Goal: Information Seeking & Learning: Find specific fact

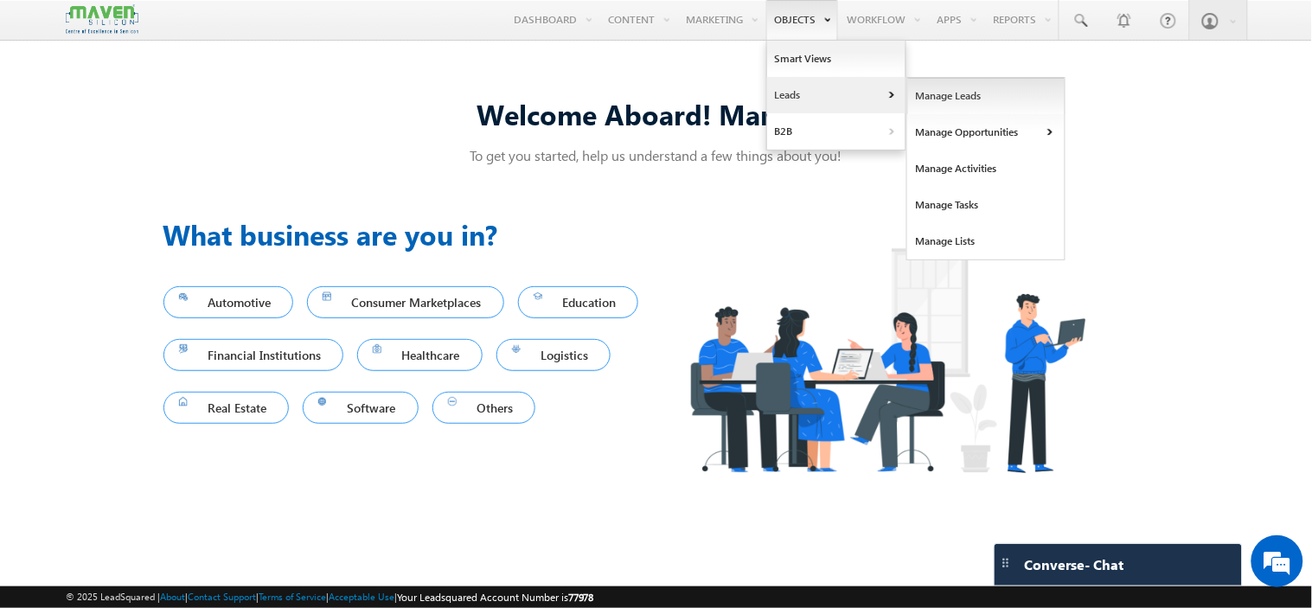
click at [931, 93] on link "Manage Leads" at bounding box center [986, 96] width 158 height 36
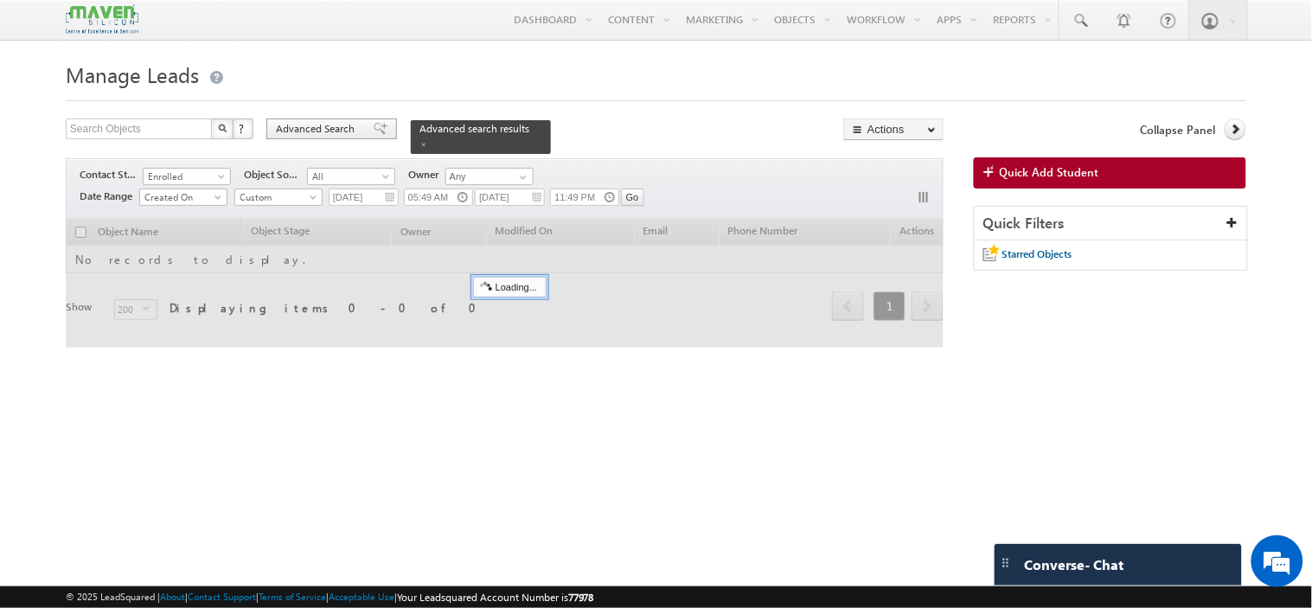
click at [312, 135] on span "Advanced Search" at bounding box center [318, 129] width 84 height 16
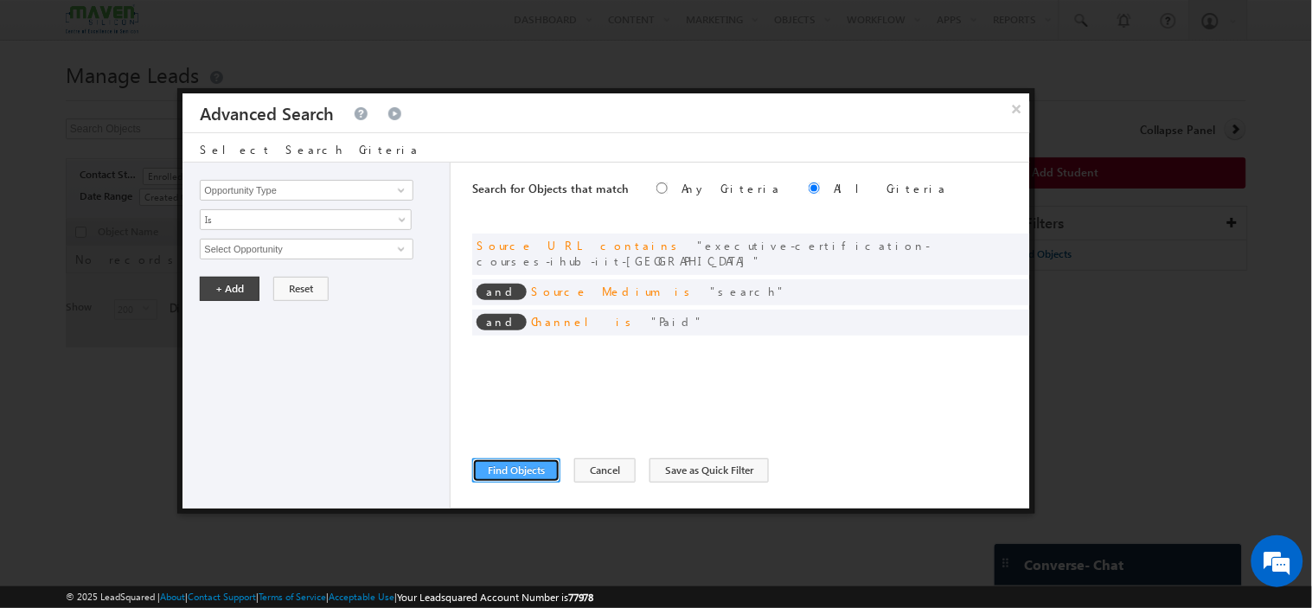
click at [520, 469] on button "Find Objects" at bounding box center [516, 470] width 88 height 24
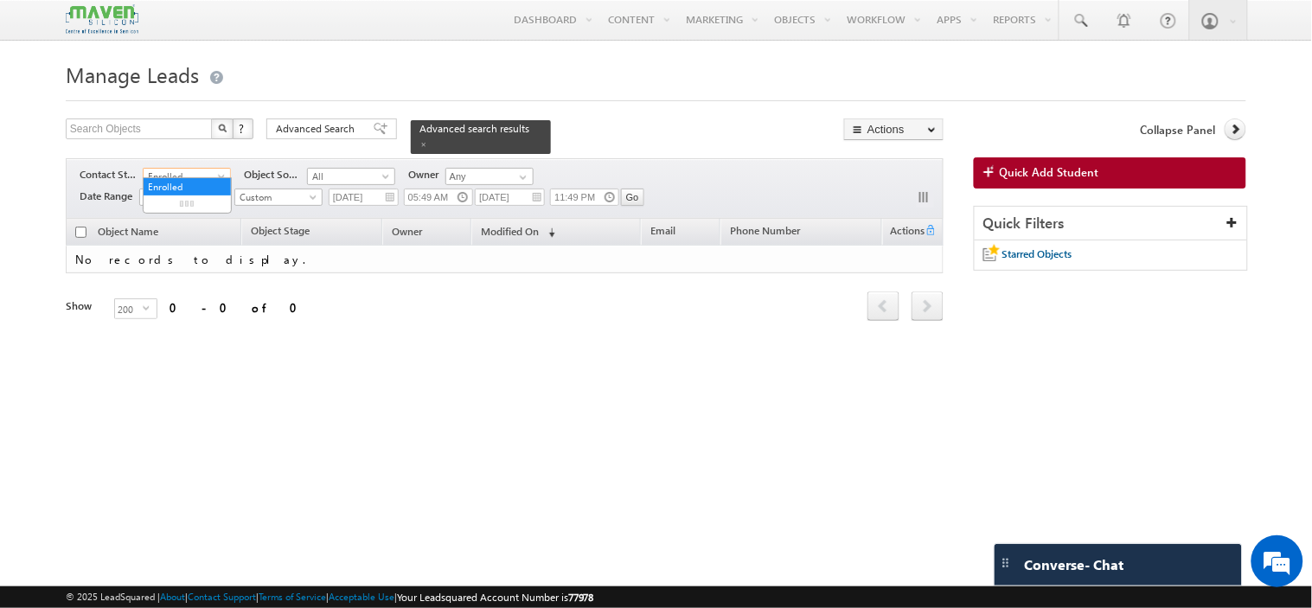
click at [186, 170] on span "Enrolled" at bounding box center [185, 177] width 82 height 16
click at [182, 187] on link "All" at bounding box center [187, 187] width 87 height 16
click at [326, 131] on span "Advanced Search" at bounding box center [318, 129] width 84 height 16
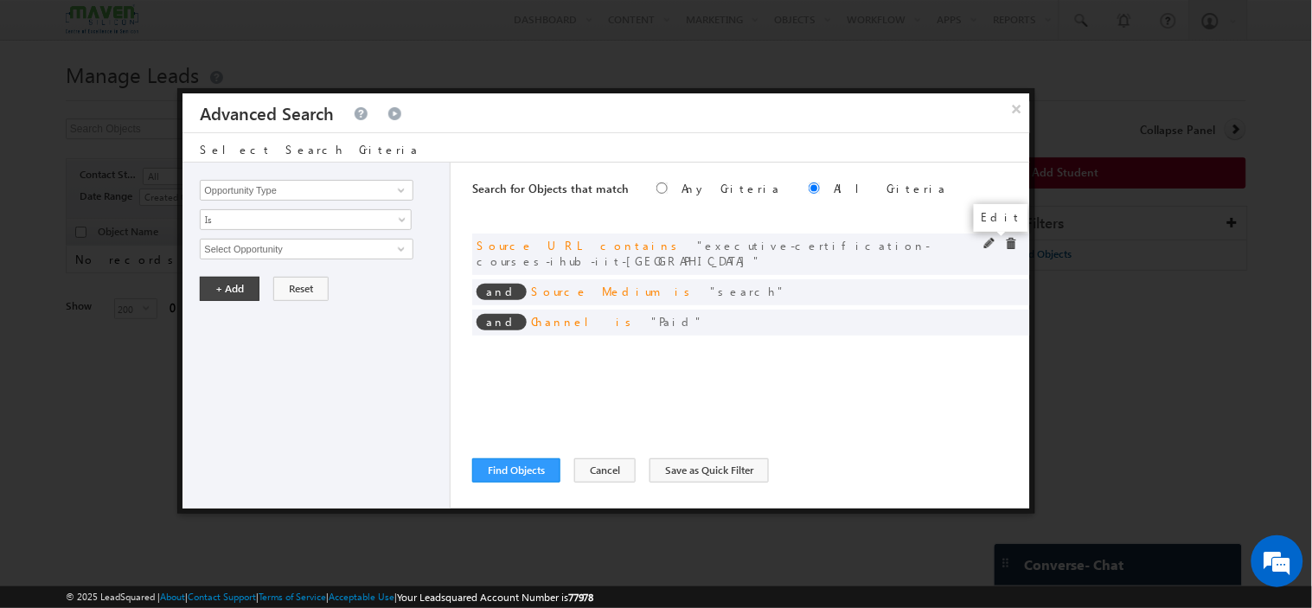
click at [988, 240] on span at bounding box center [990, 244] width 12 height 12
click at [331, 252] on input "executive-certification-courses-ihub-iit-[GEOGRAPHIC_DATA]" at bounding box center [306, 249] width 213 height 21
paste input "mtech-in-vlsidesign/"
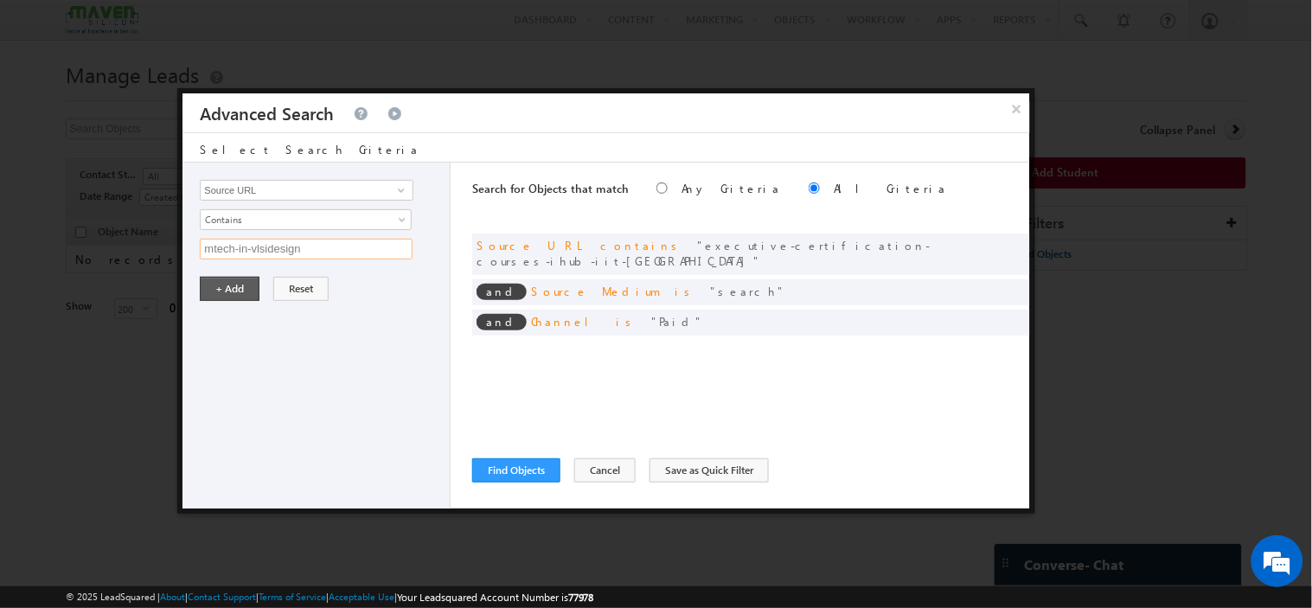
type input "mtech-in-vlsidesign"
click at [223, 287] on button "+ Add" at bounding box center [230, 289] width 60 height 24
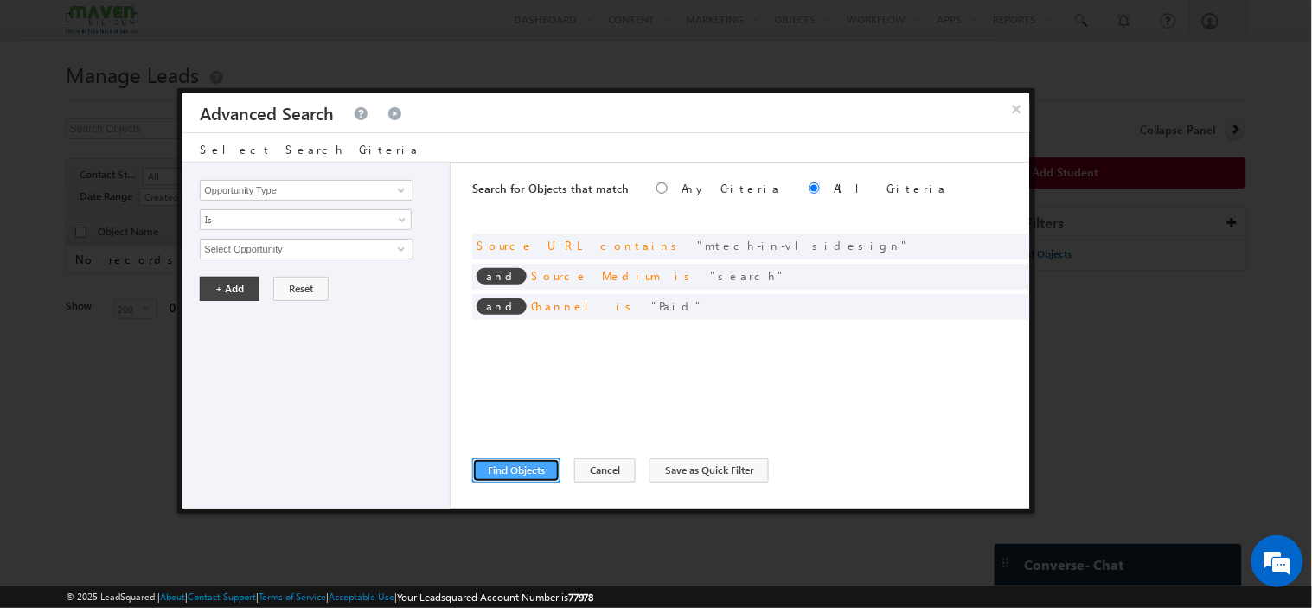
click at [499, 464] on button "Find Objects" at bounding box center [516, 470] width 88 height 24
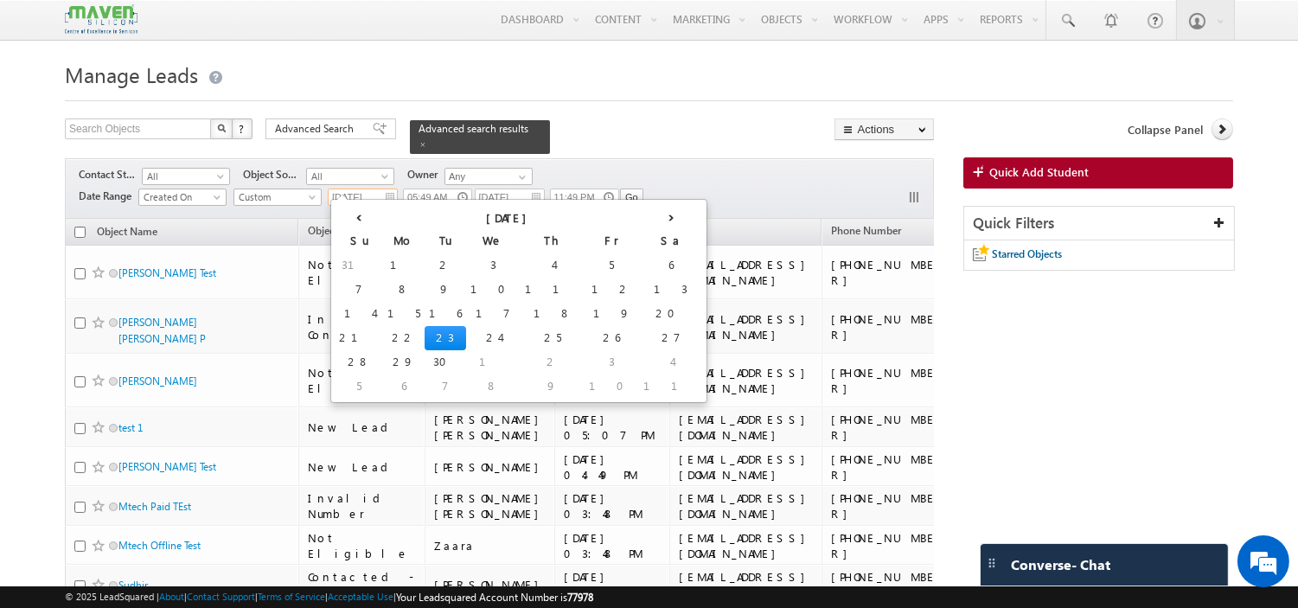
click at [393, 189] on input "[DATE]" at bounding box center [363, 197] width 70 height 17
click at [383, 265] on td "1" at bounding box center [404, 265] width 42 height 24
type input "[DATE]"
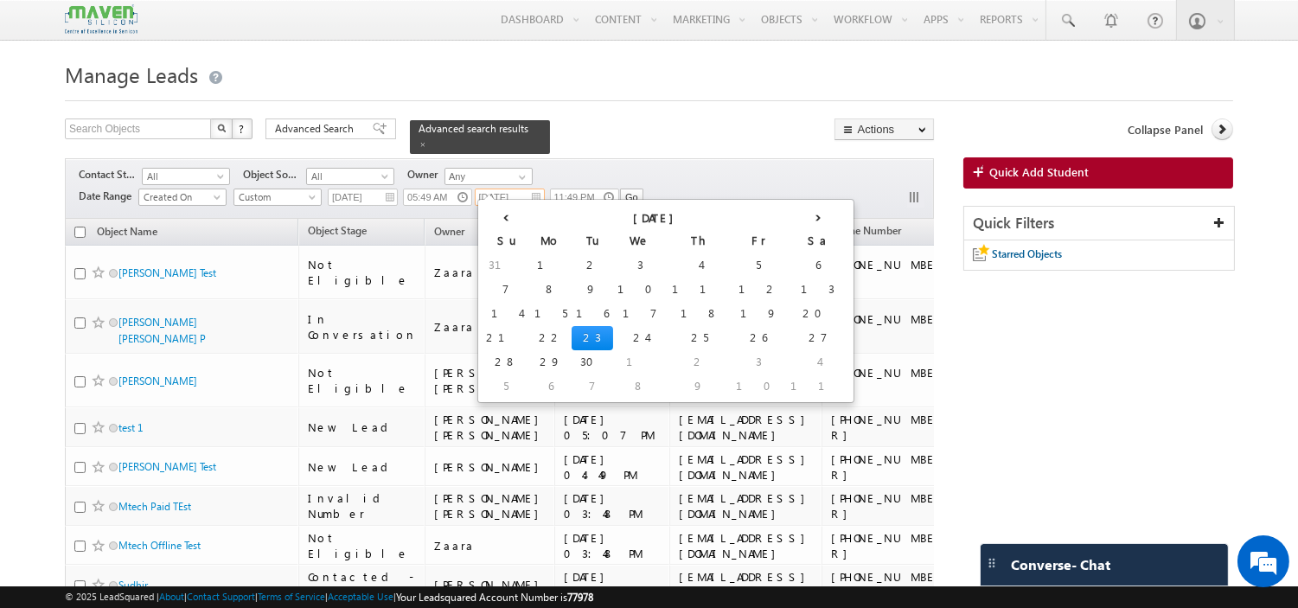
click at [537, 191] on input "[DATE]" at bounding box center [510, 197] width 70 height 17
click at [530, 334] on td "22" at bounding box center [551, 338] width 42 height 24
type input "[DATE]"
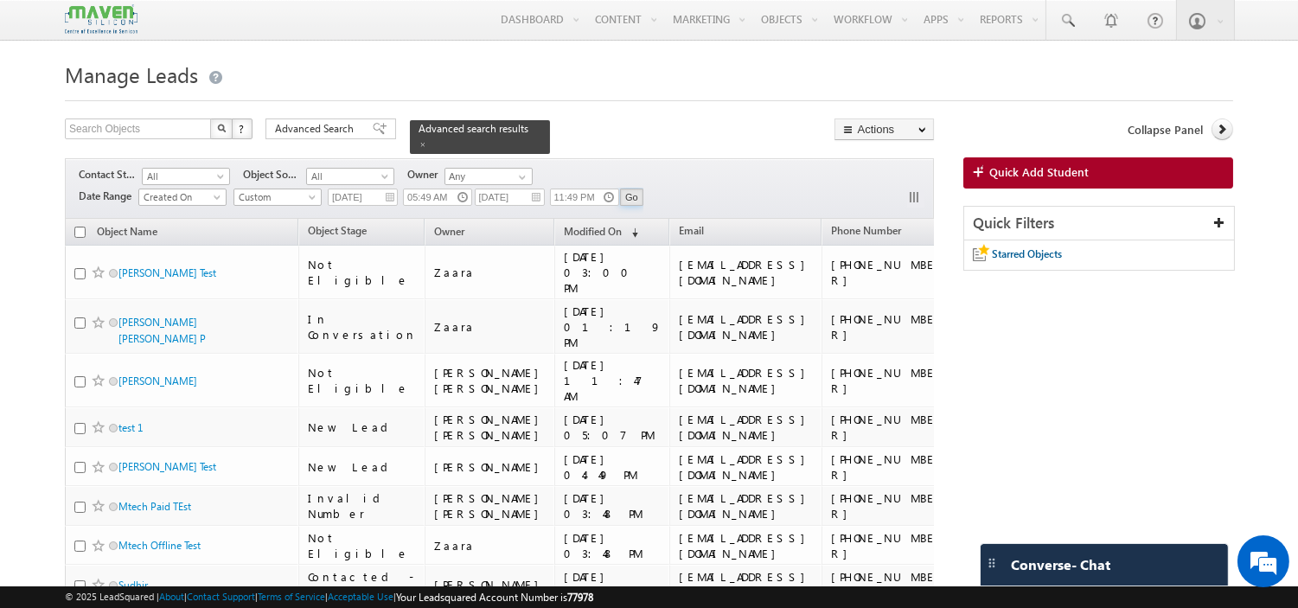
click at [640, 189] on input "Go" at bounding box center [631, 197] width 23 height 17
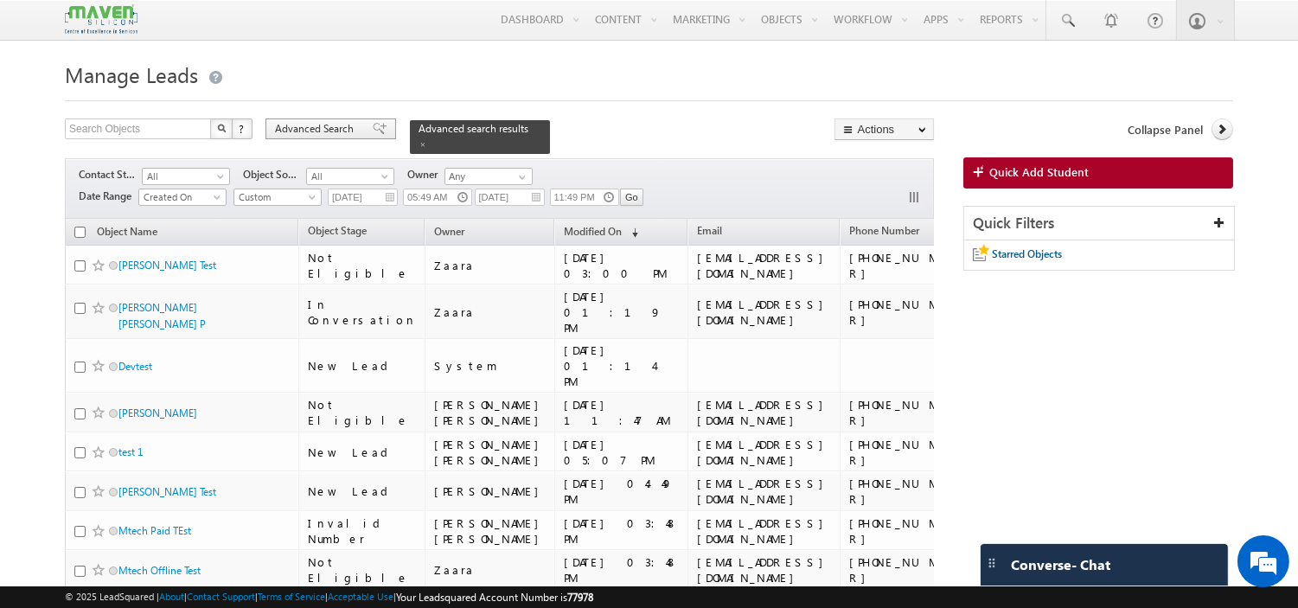
click at [332, 126] on span "Advanced Search" at bounding box center [317, 129] width 84 height 16
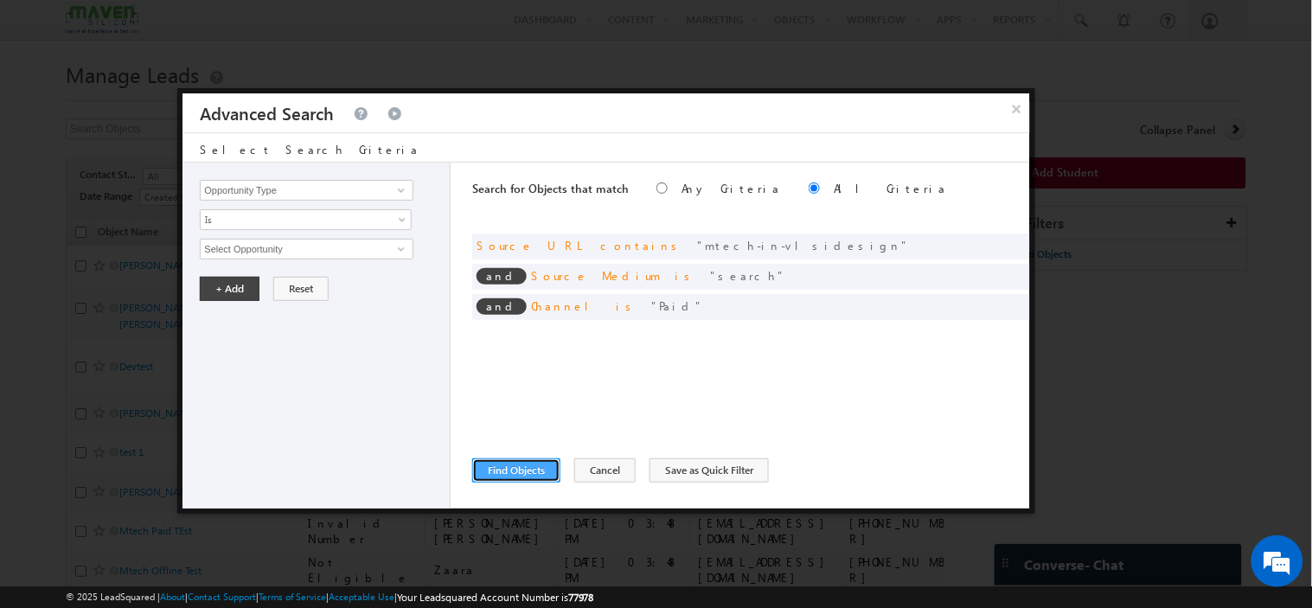
click at [530, 467] on button "Find Objects" at bounding box center [516, 470] width 88 height 24
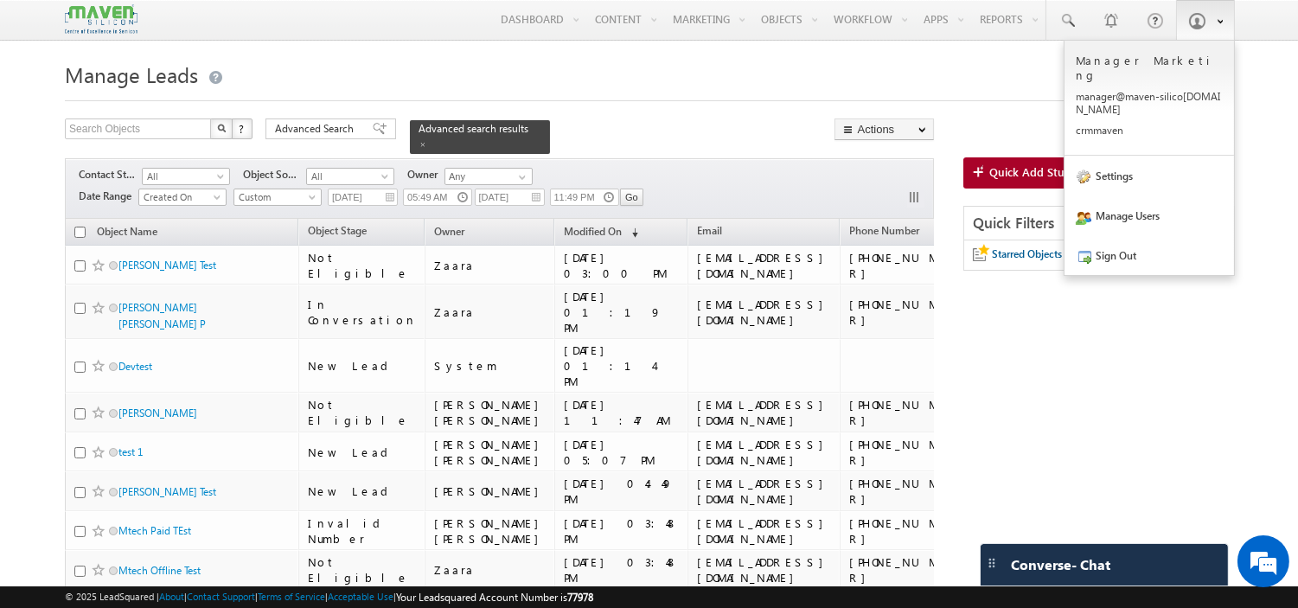
click at [1200, 27] on span at bounding box center [1196, 20] width 17 height 17
click at [1112, 235] on link "Sign Out" at bounding box center [1150, 255] width 170 height 40
